Goal: Find specific page/section

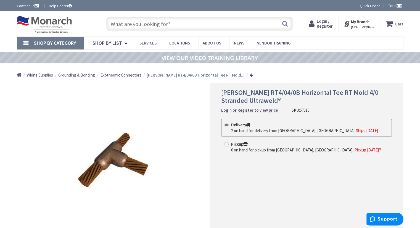
click at [173, 25] on input "text" at bounding box center [199, 24] width 186 height 14
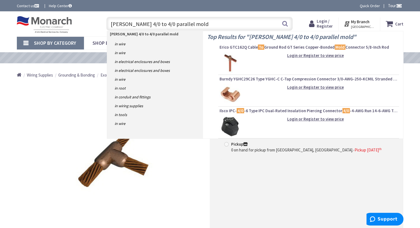
type input "harger 4/0 to 4/0 parallel mold"
click at [149, 33] on strong "harger 4/0 to 4/0 parallel mold" at bounding box center [144, 33] width 68 height 5
click at [131, 37] on p "harger 4/0 to 4/0 parallel mold" at bounding box center [155, 34] width 96 height 6
click at [285, 23] on button "Search" at bounding box center [284, 23] width 7 height 12
